Goal: Use online tool/utility: Utilize a website feature to perform a specific function

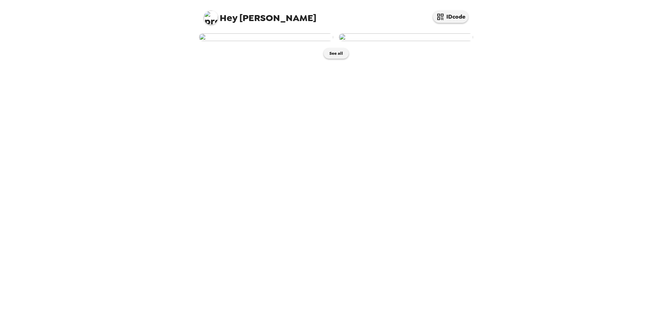
click at [273, 41] on img at bounding box center [266, 37] width 134 height 8
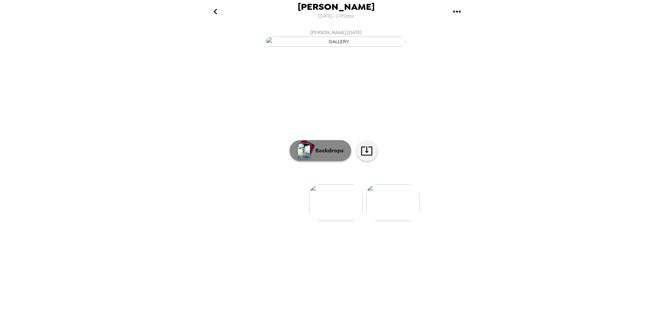
click at [340, 155] on p "Backdrops" at bounding box center [328, 151] width 32 height 8
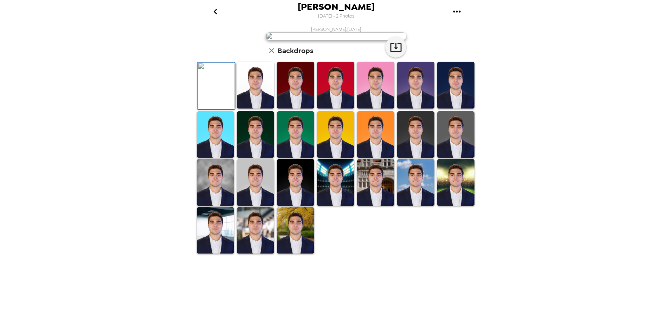
click at [263, 109] on img at bounding box center [255, 85] width 37 height 47
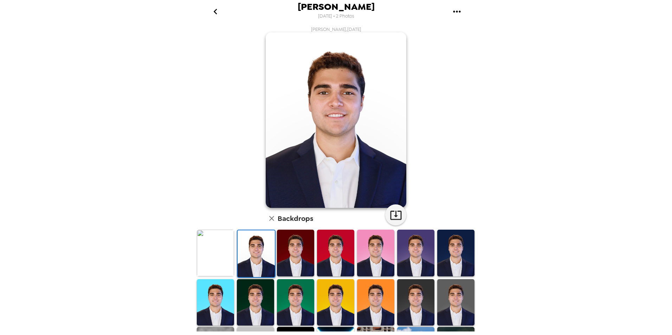
click at [448, 288] on img at bounding box center [455, 303] width 37 height 47
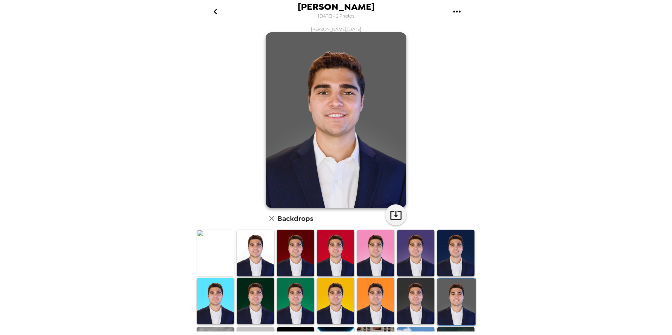
click at [416, 300] on img at bounding box center [415, 301] width 37 height 47
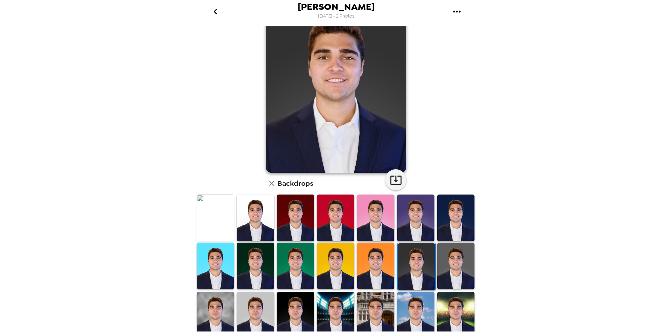
scroll to position [70, 0]
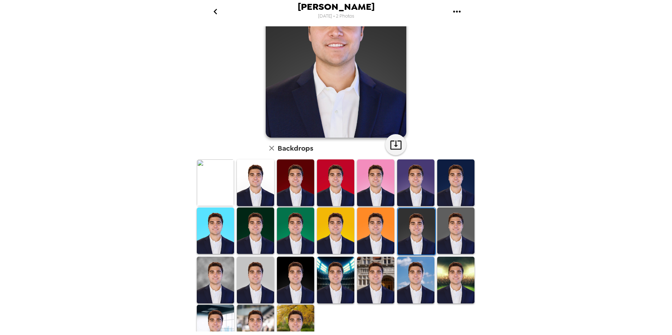
click at [340, 273] on img at bounding box center [335, 280] width 37 height 47
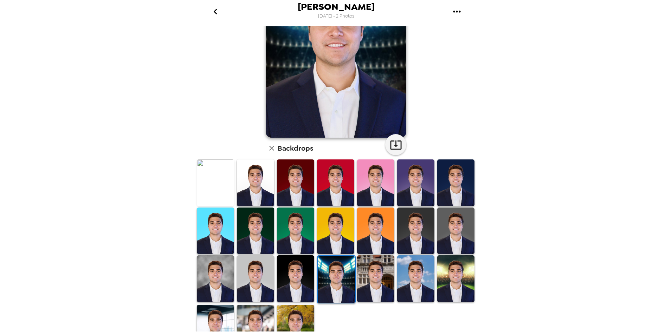
click at [360, 273] on img at bounding box center [375, 279] width 37 height 47
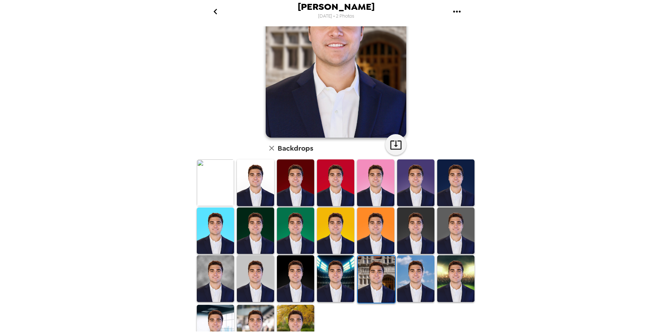
click at [373, 271] on img at bounding box center [376, 279] width 37 height 47
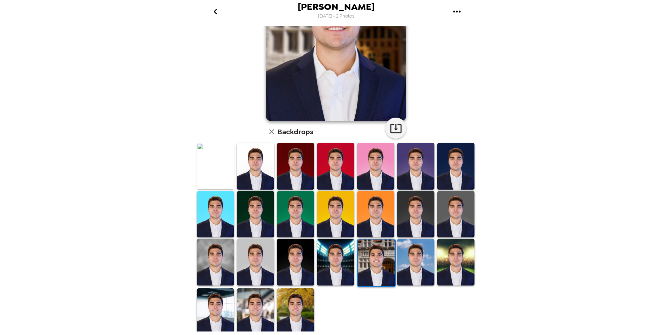
click at [295, 296] on img at bounding box center [295, 312] width 37 height 47
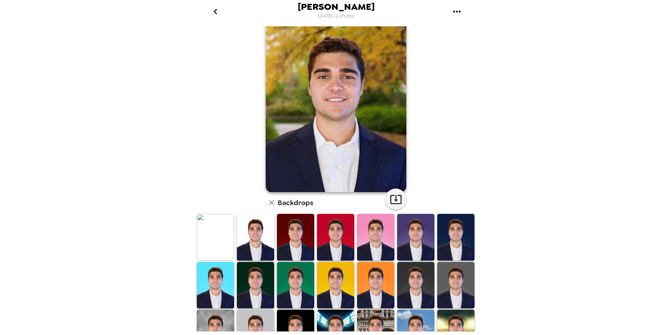
scroll to position [0, 0]
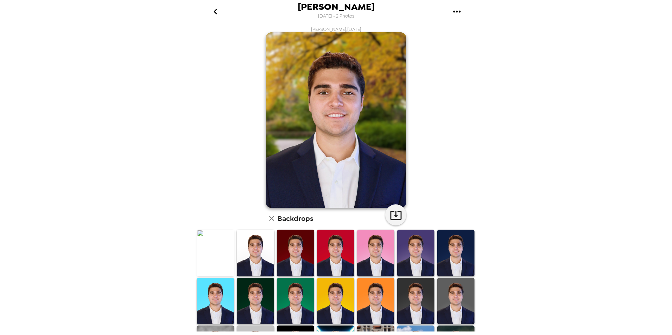
click at [258, 260] on img at bounding box center [255, 253] width 37 height 47
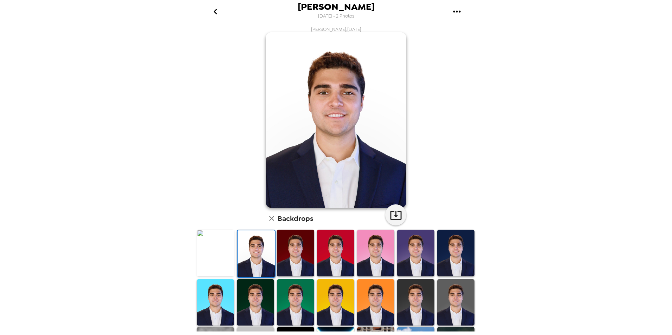
click at [218, 260] on img at bounding box center [215, 253] width 37 height 47
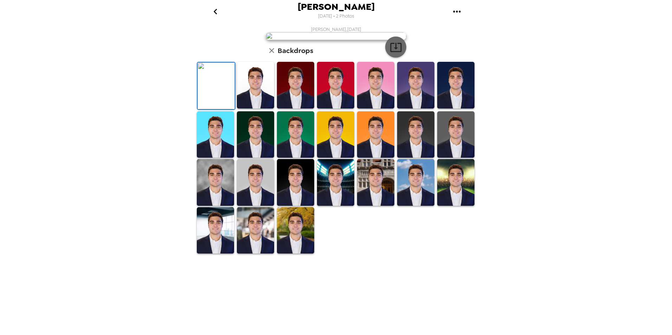
click at [393, 53] on icon "button" at bounding box center [396, 47] width 12 height 12
click at [557, 122] on div "[PERSON_NAME] [DATE] • 2 Photos [PERSON_NAME] , [DATE] Backdrops" at bounding box center [336, 167] width 672 height 335
